Goal: Task Accomplishment & Management: Use online tool/utility

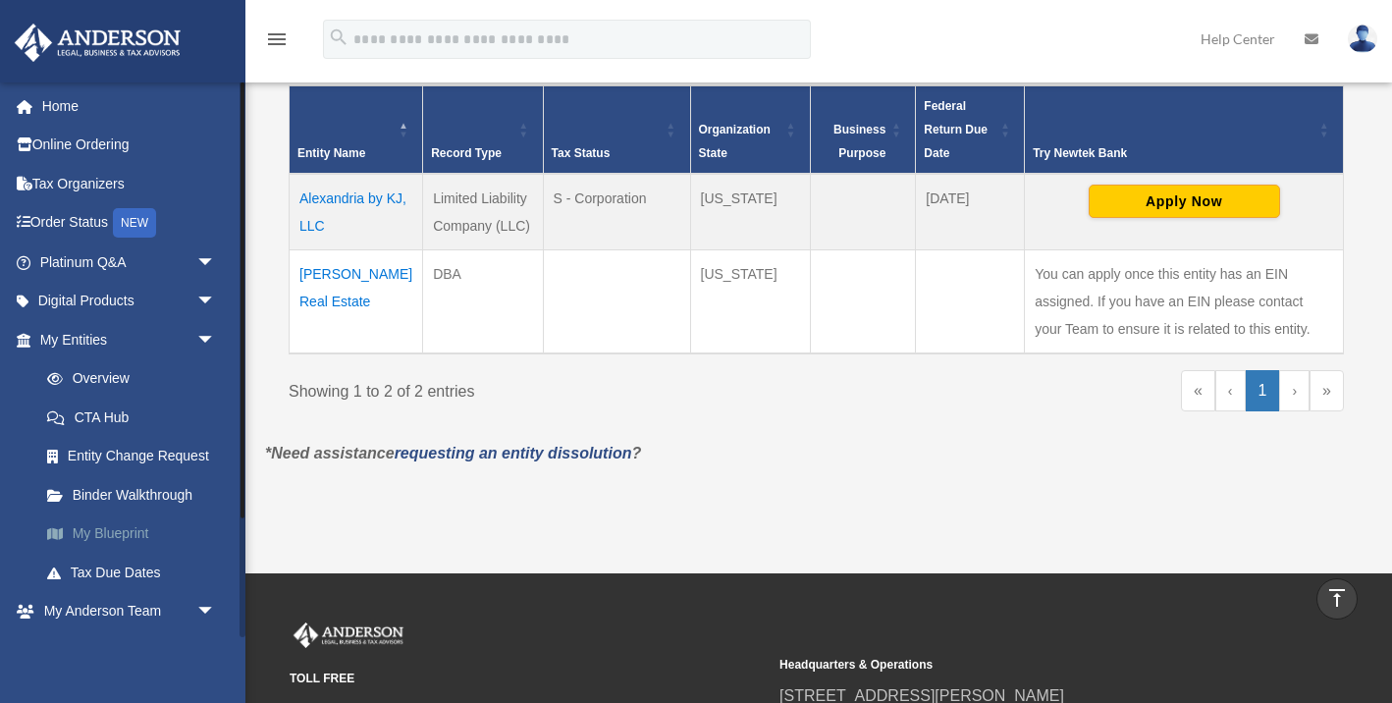
scroll to position [153, 0]
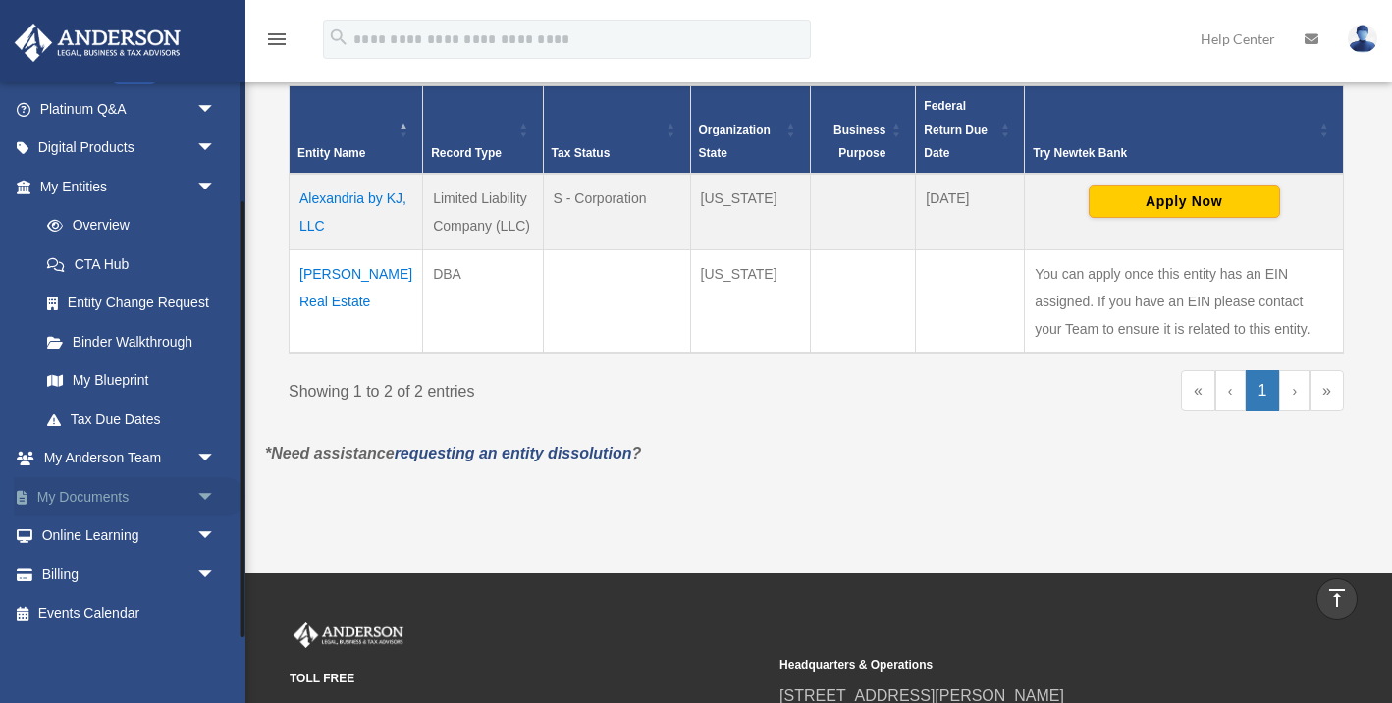
click at [114, 495] on link "My Documents arrow_drop_down" at bounding box center [130, 496] width 232 height 39
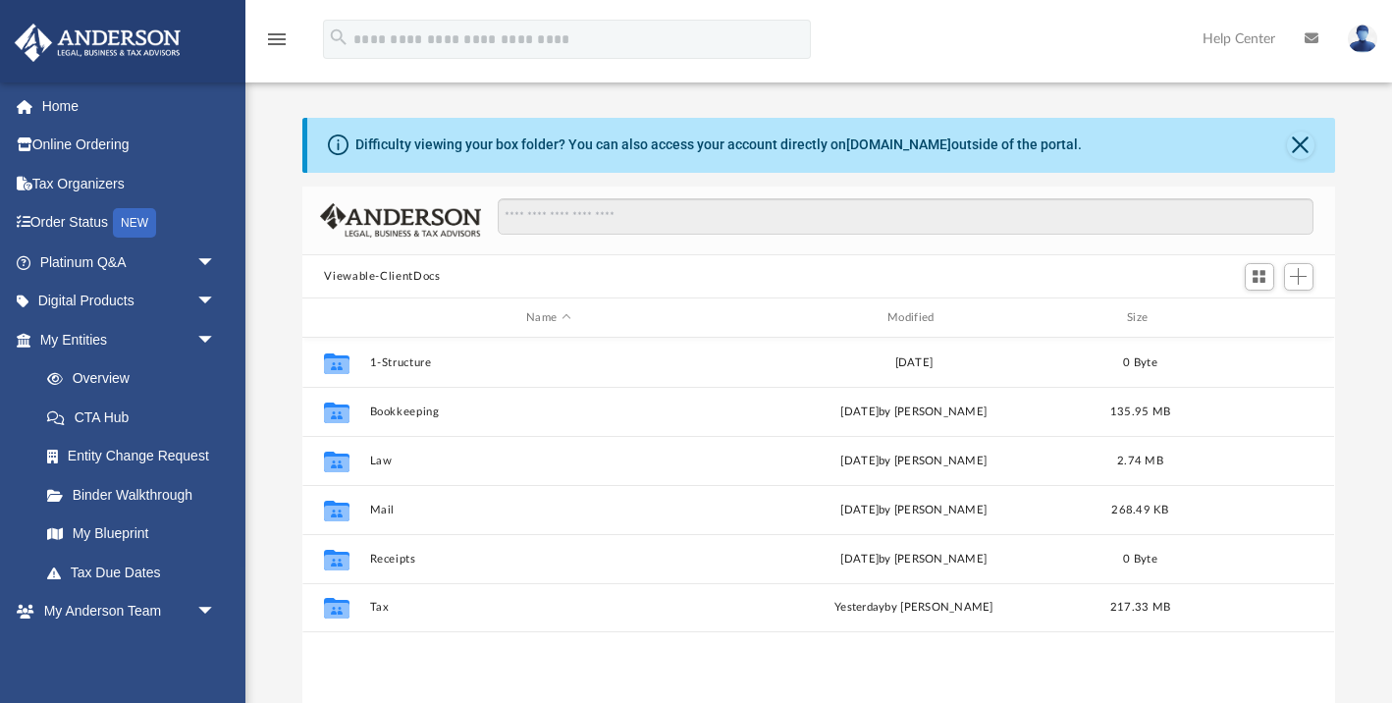
scroll to position [447, 1032]
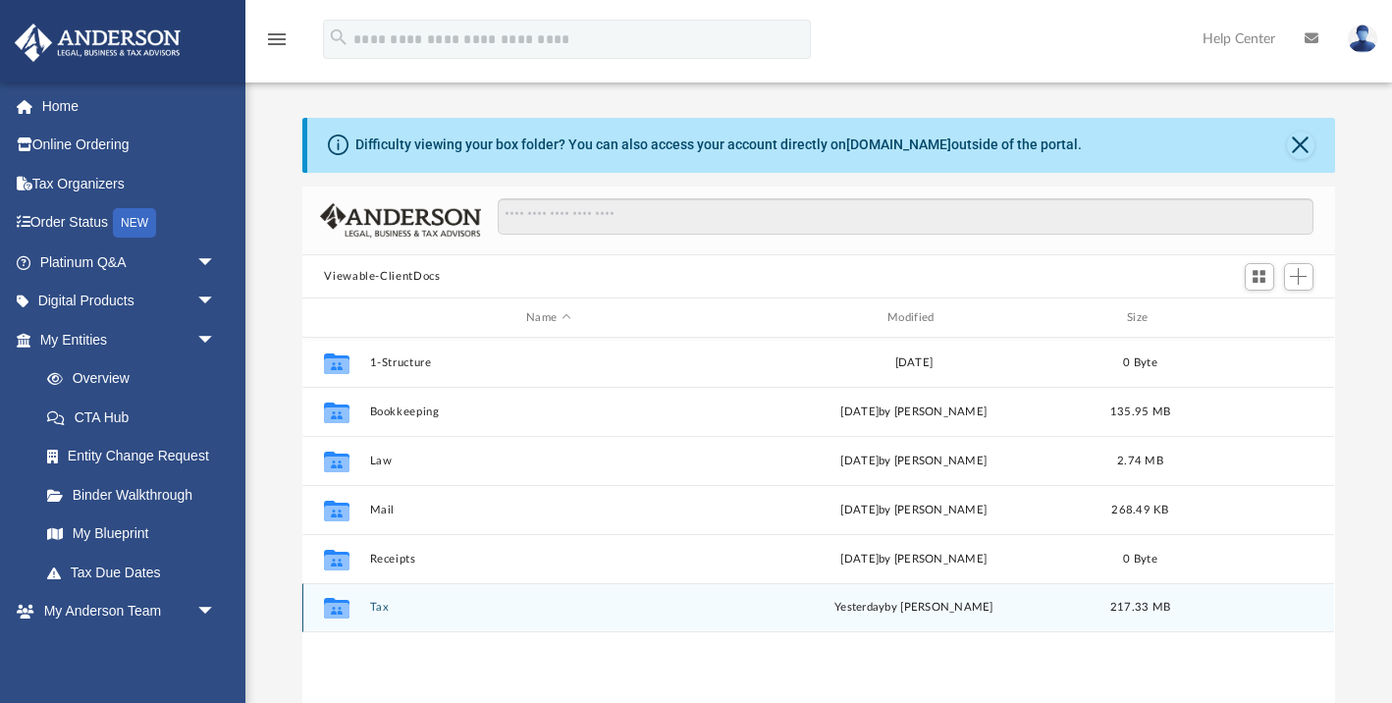
click at [385, 608] on button "Tax" at bounding box center [548, 608] width 357 height 13
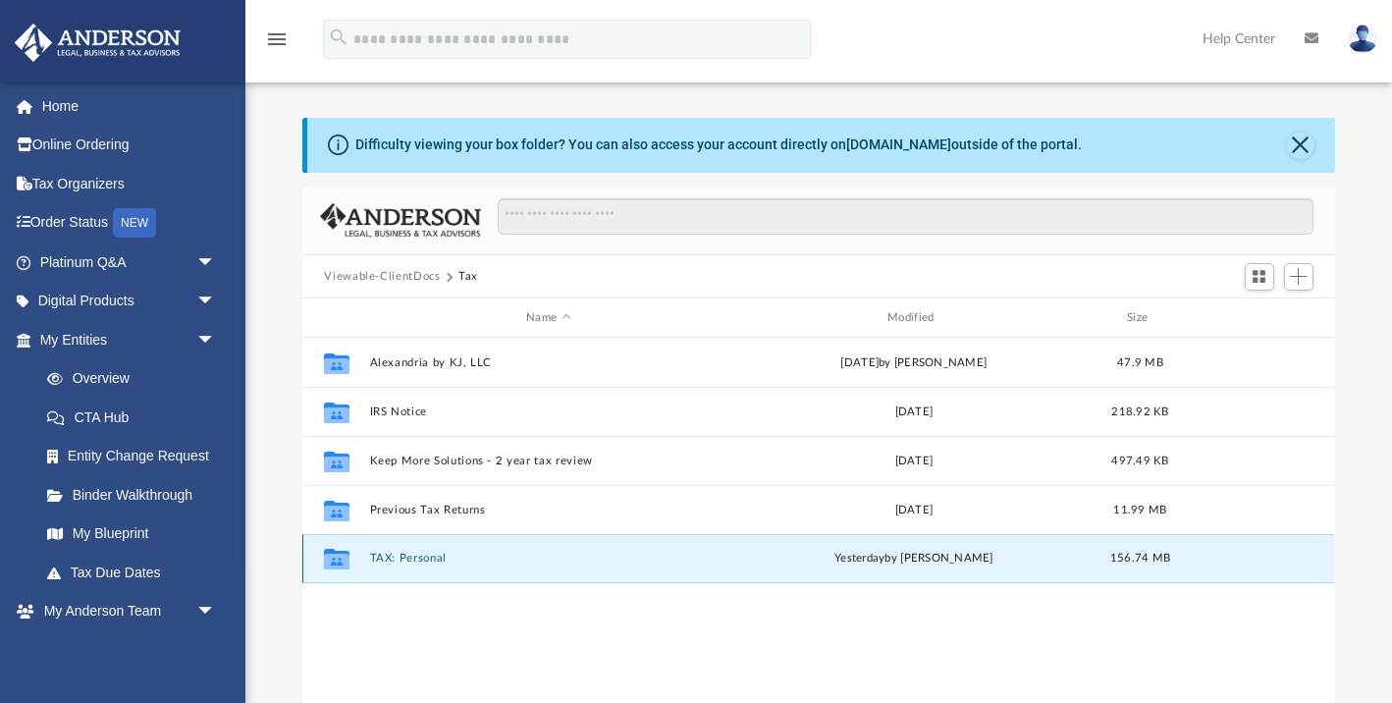
click at [422, 555] on button "TAX: Personal" at bounding box center [548, 559] width 357 height 13
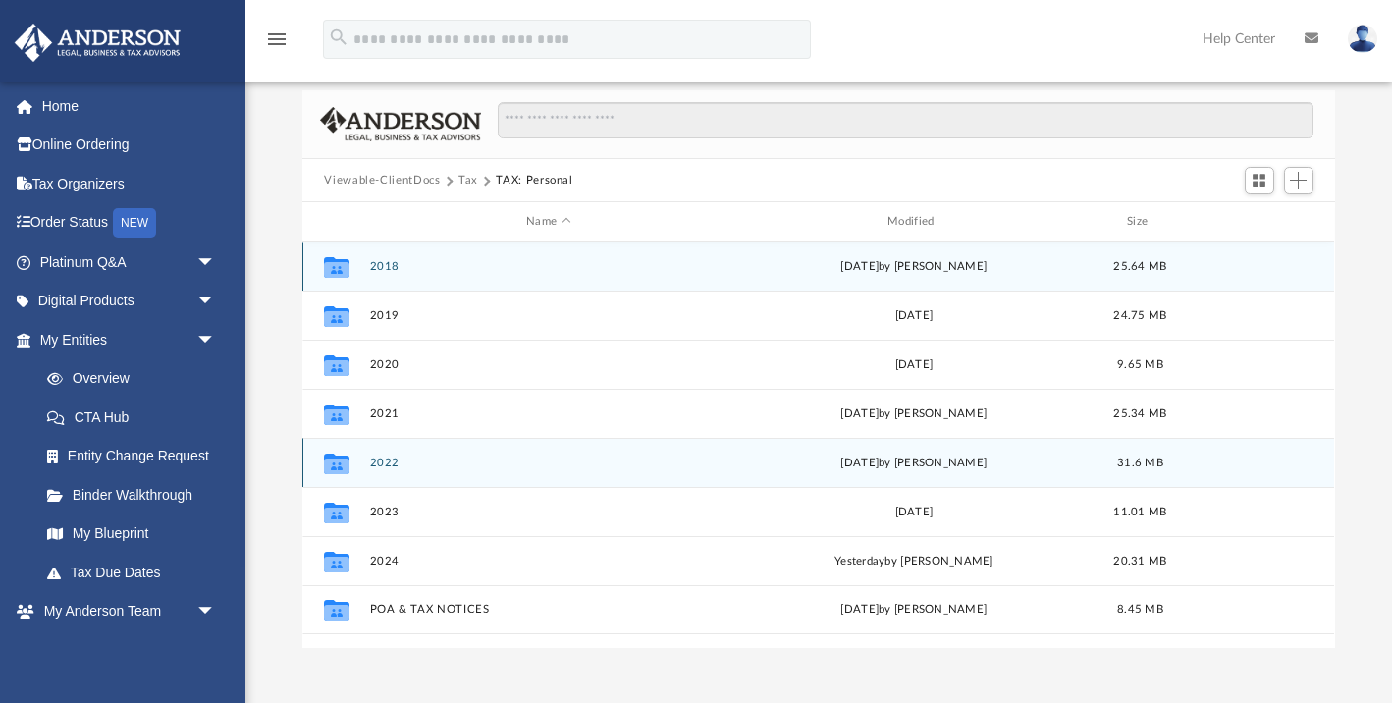
scroll to position [265, 0]
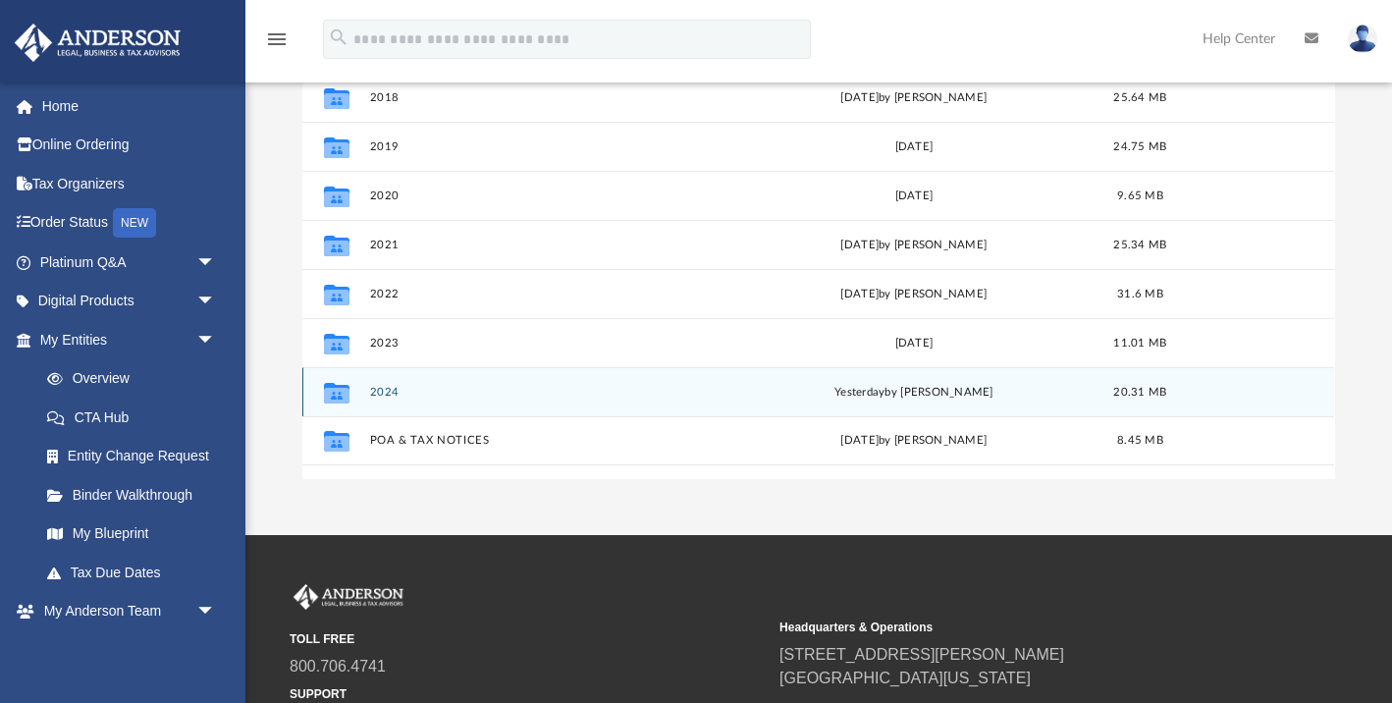
click at [382, 387] on button "2024" at bounding box center [548, 392] width 357 height 13
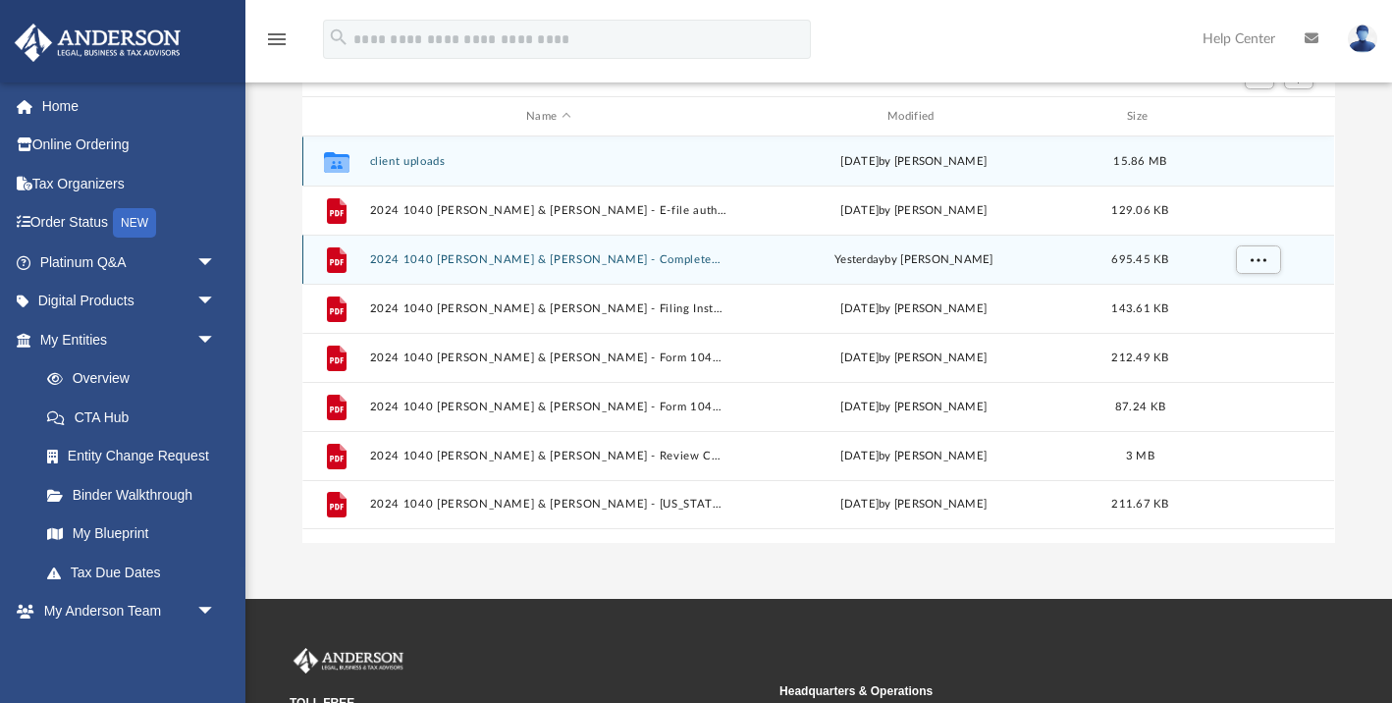
scroll to position [9, 0]
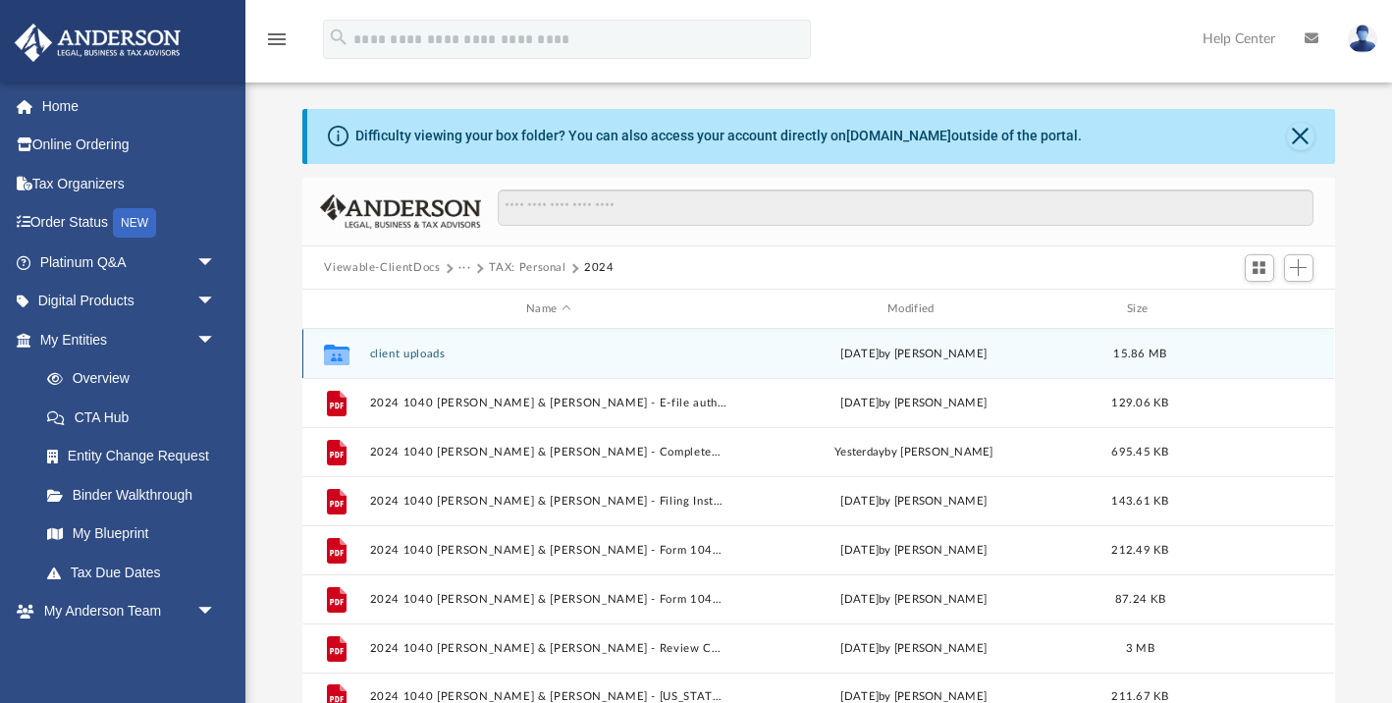
click at [409, 352] on button "client uploads" at bounding box center [548, 354] width 357 height 13
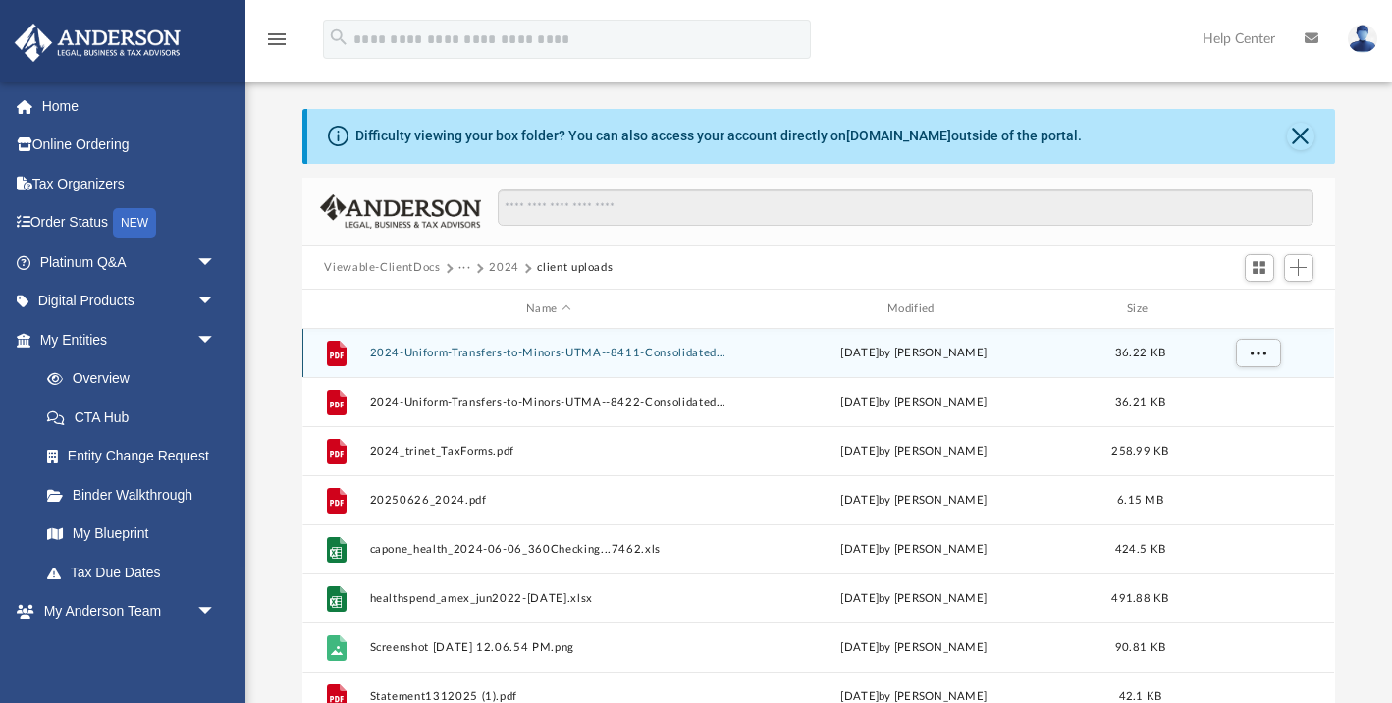
scroll to position [225, 0]
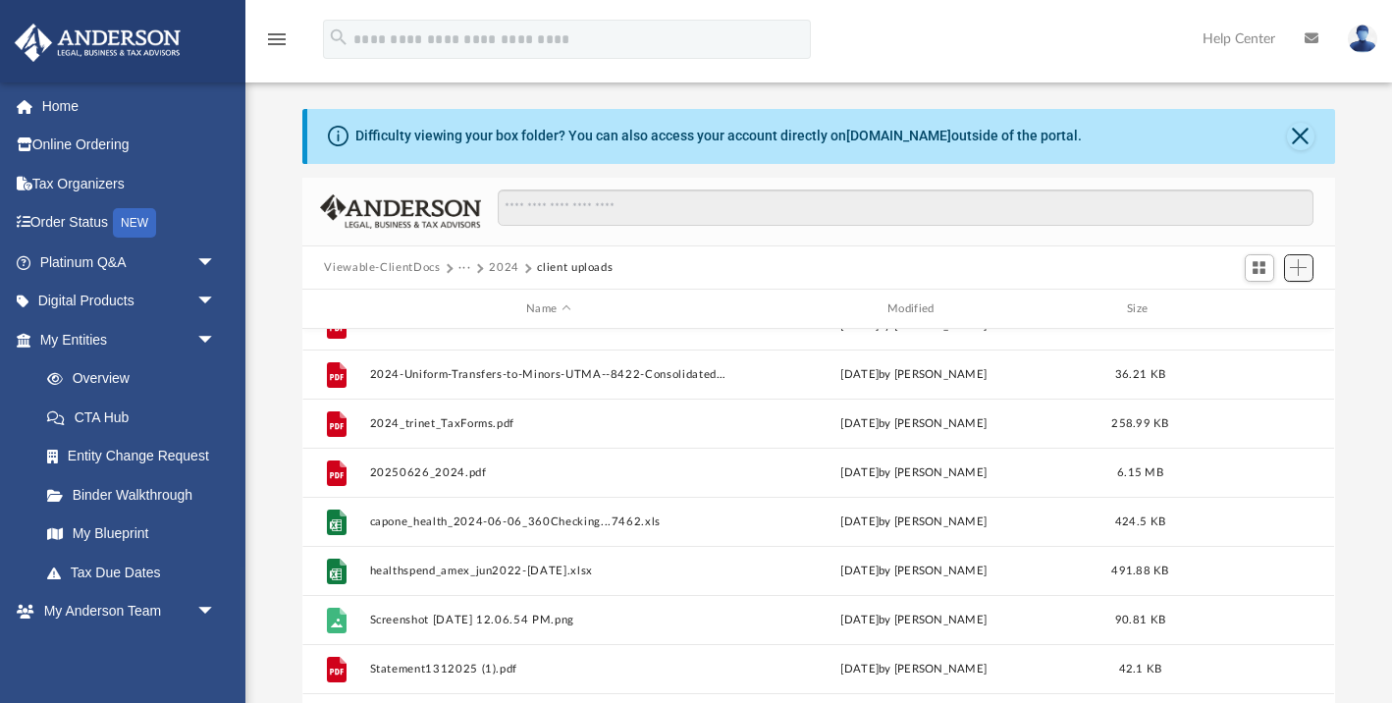
click at [1302, 268] on span "Add" at bounding box center [1298, 267] width 17 height 17
click at [1264, 312] on li "Upload" at bounding box center [1271, 308] width 63 height 21
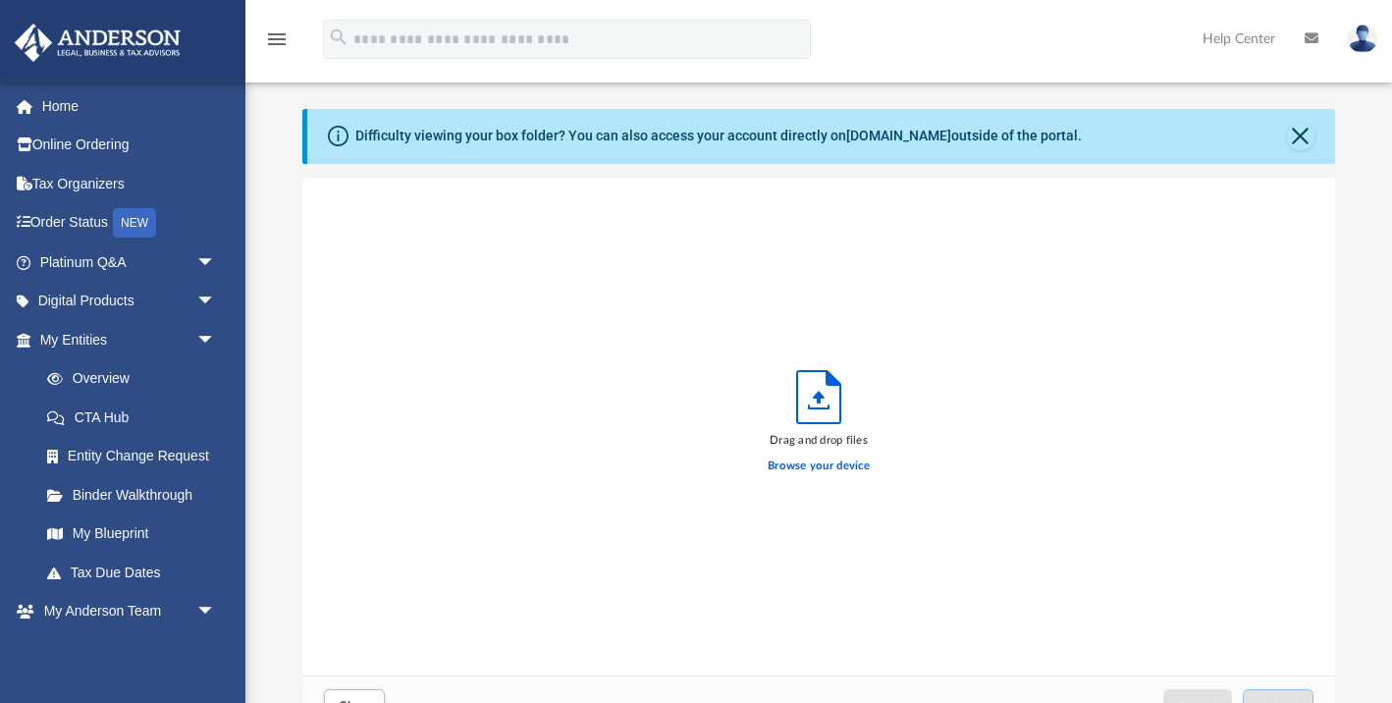
scroll to position [498, 1032]
click at [832, 462] on label "Browse your device" at bounding box center [819, 467] width 102 height 18
click at [0, 0] on input "Browse your device" at bounding box center [0, 0] width 0 height 0
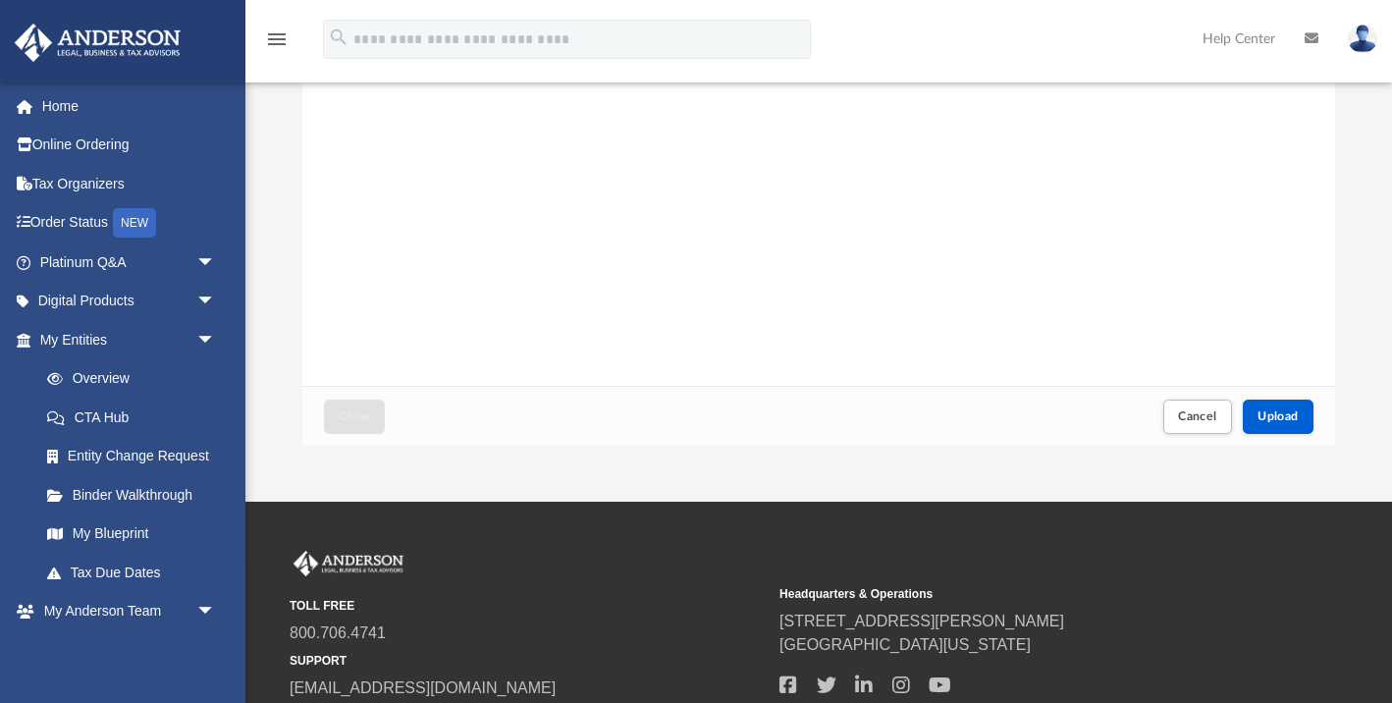
scroll to position [333, 0]
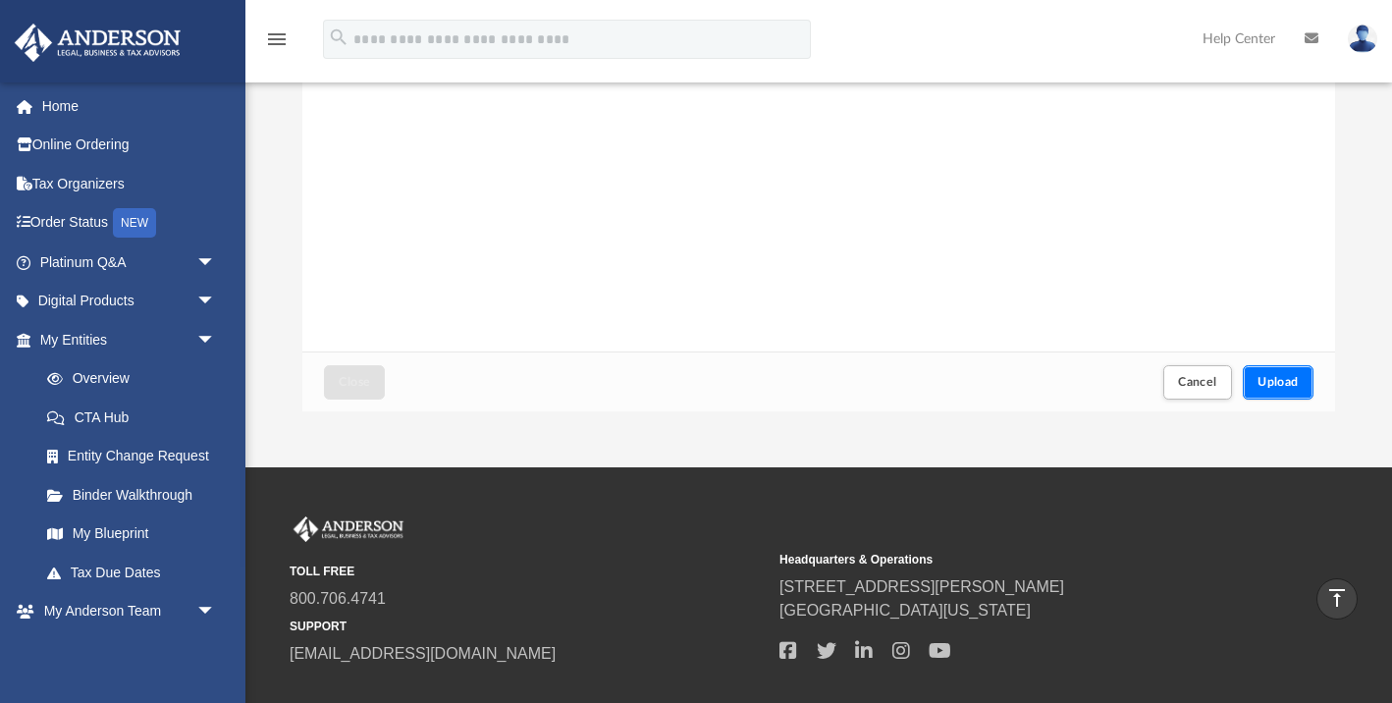
click at [1278, 387] on span "Upload" at bounding box center [1278, 382] width 41 height 12
